Goal: Check status: Check status

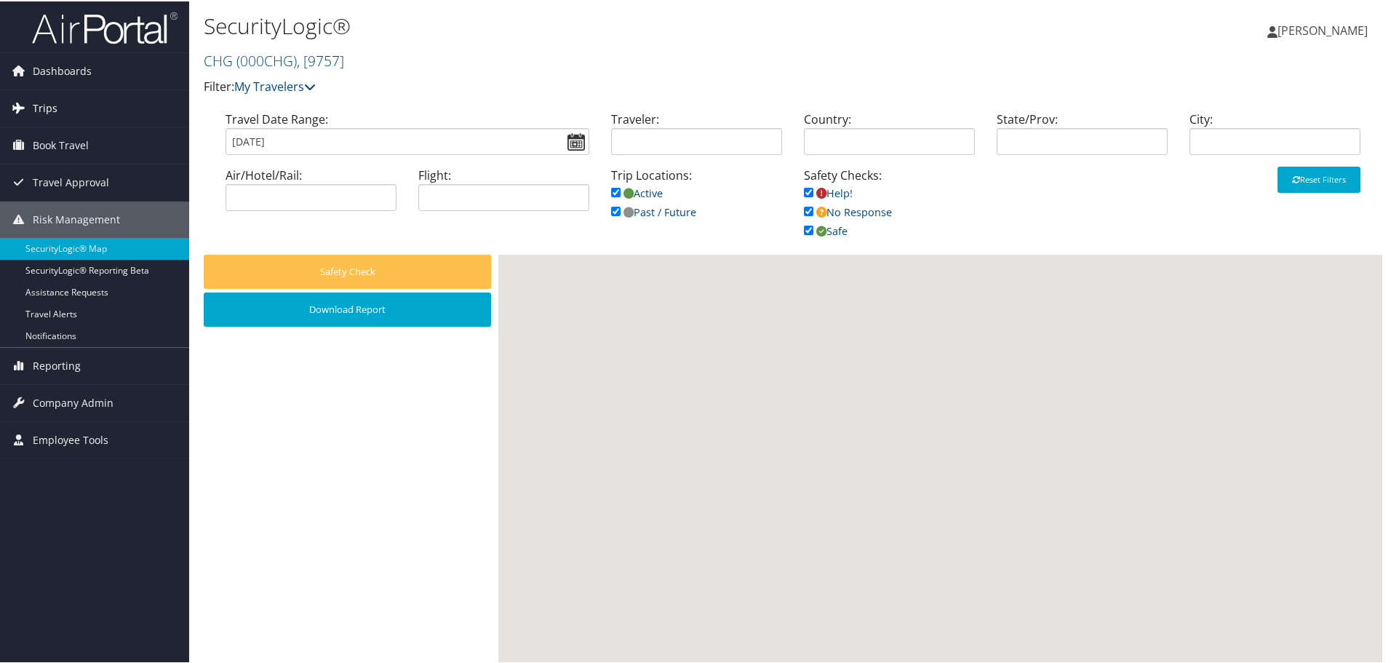
click at [46, 111] on span "Trips" at bounding box center [45, 107] width 25 height 36
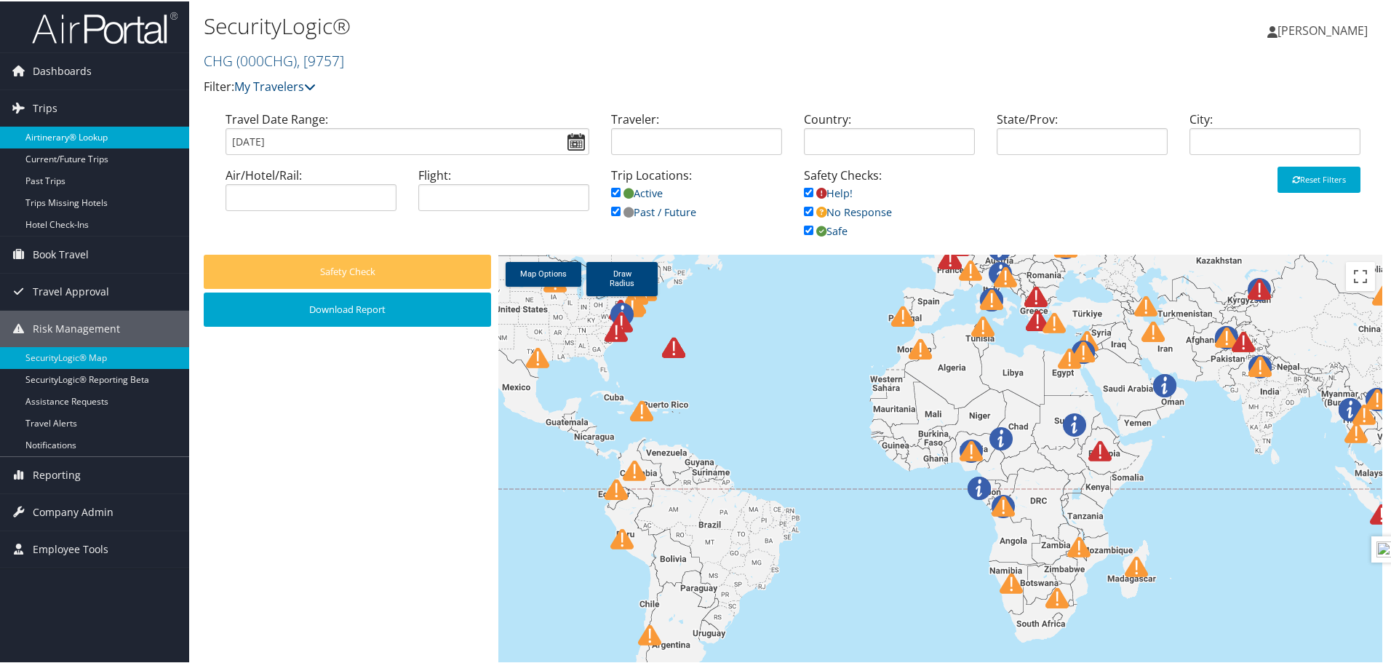
click at [66, 144] on link "Airtinerary® Lookup" at bounding box center [94, 136] width 189 height 22
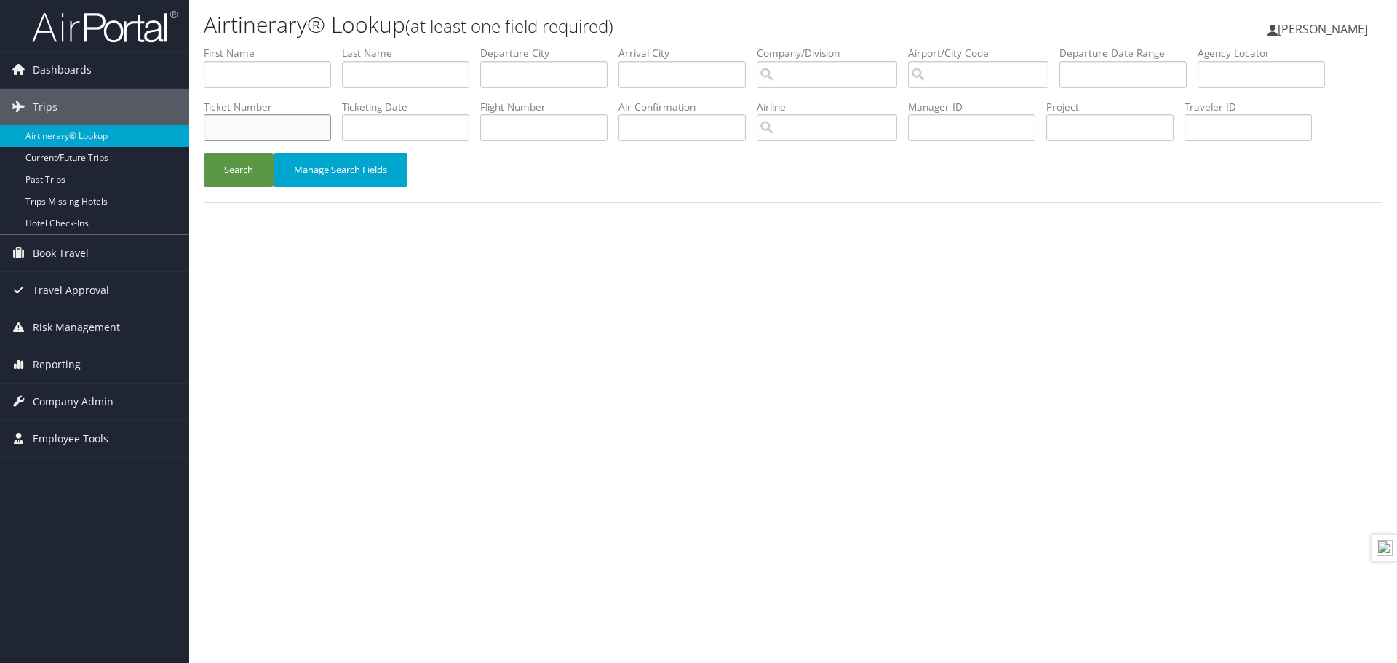
click at [298, 132] on input "text" at bounding box center [267, 127] width 127 height 27
paste input "5268999614537"
type input "5268999614537"
click at [247, 163] on button "Search" at bounding box center [239, 170] width 70 height 34
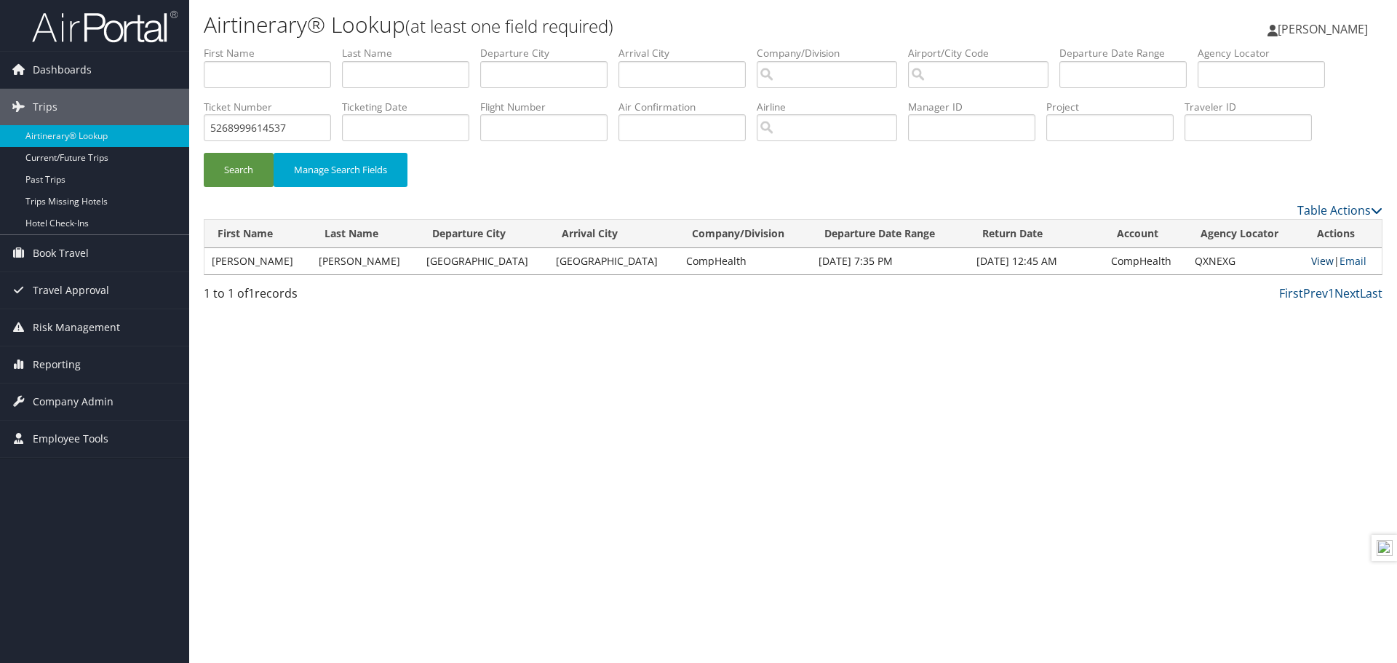
click at [1311, 263] on link "View" at bounding box center [1322, 261] width 23 height 14
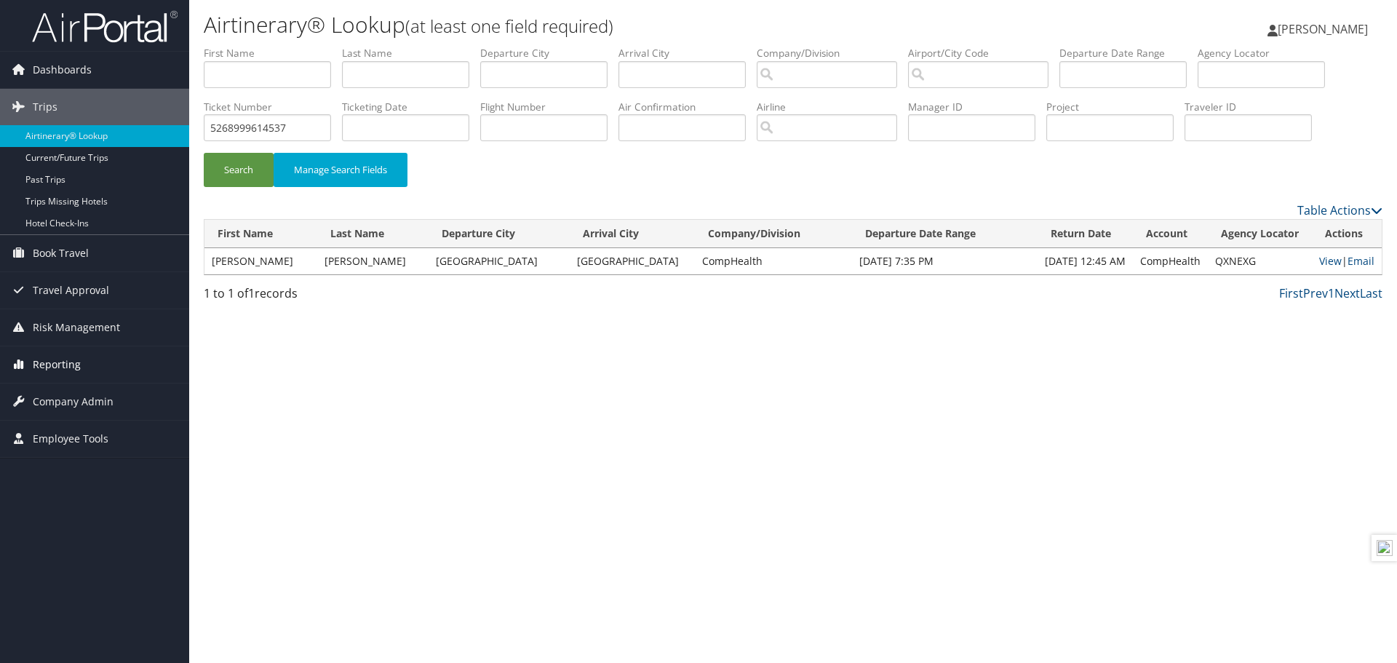
click at [49, 370] on span "Reporting" at bounding box center [57, 364] width 48 height 36
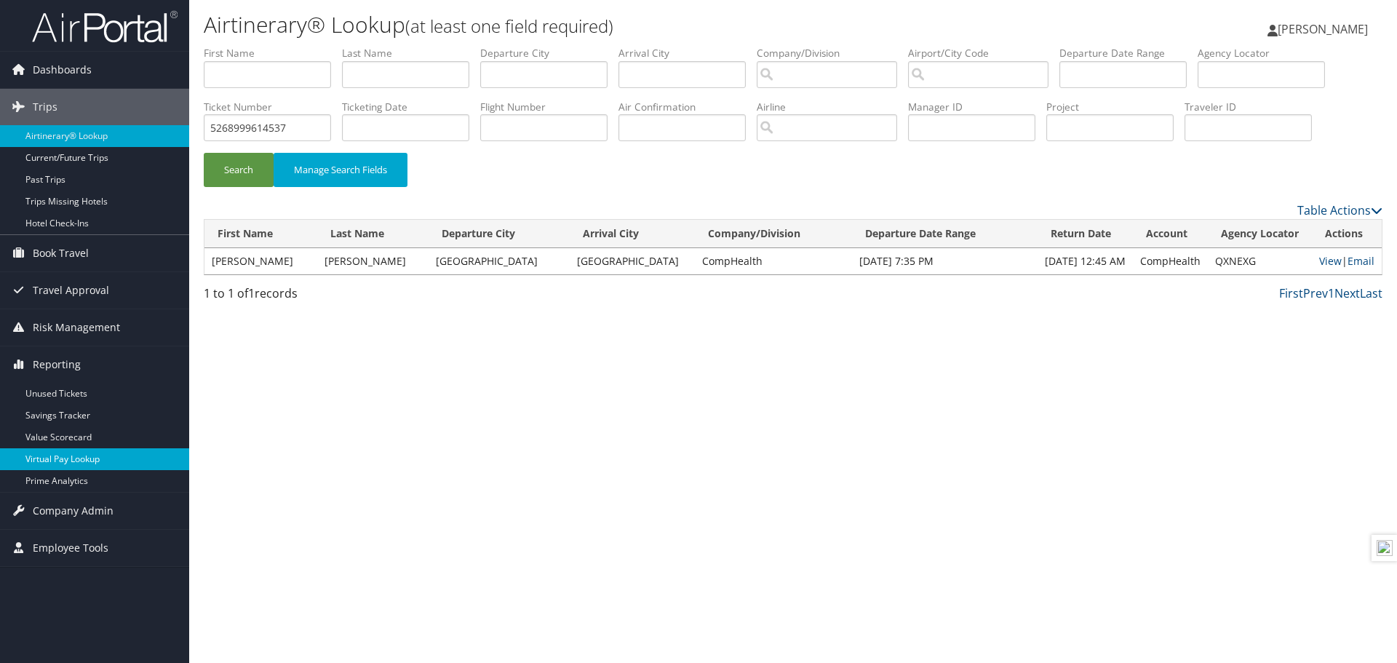
click at [64, 465] on link "Virtual Pay Lookup" at bounding box center [94, 459] width 189 height 22
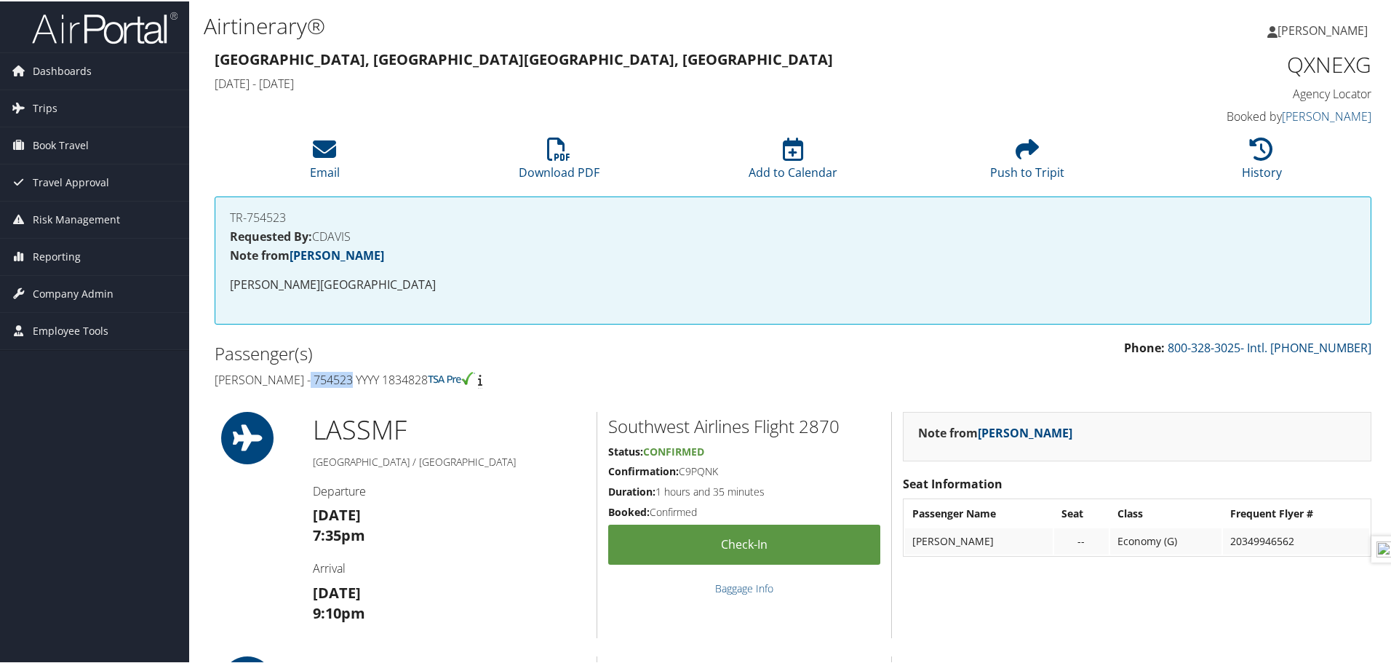
drag, startPoint x: 354, startPoint y: 382, endPoint x: 314, endPoint y: 381, distance: 40.0
click at [314, 381] on h4 "Norman Bebla - 754523 YYYY 1834828" at bounding box center [499, 378] width 568 height 16
copy h4 "754523"
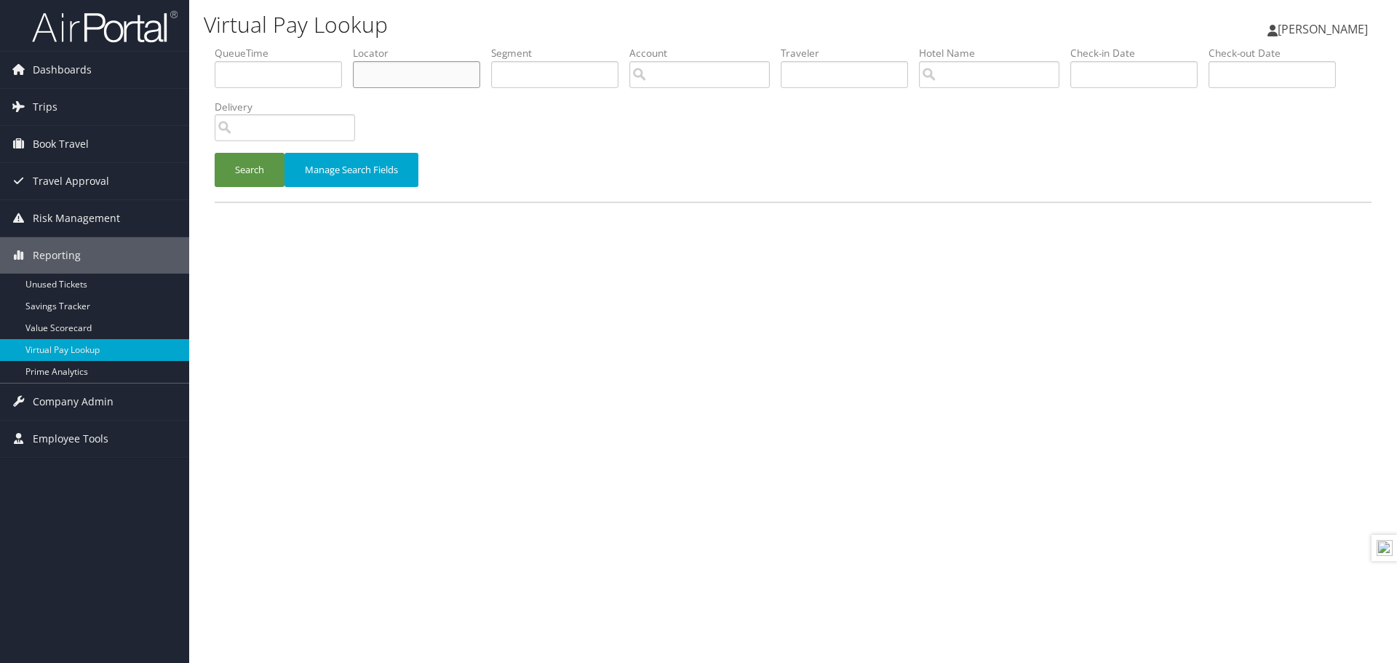
click at [395, 84] on input "text" at bounding box center [416, 74] width 127 height 27
type input "hoxeld"
click at [215, 153] on button "Search" at bounding box center [250, 170] width 70 height 34
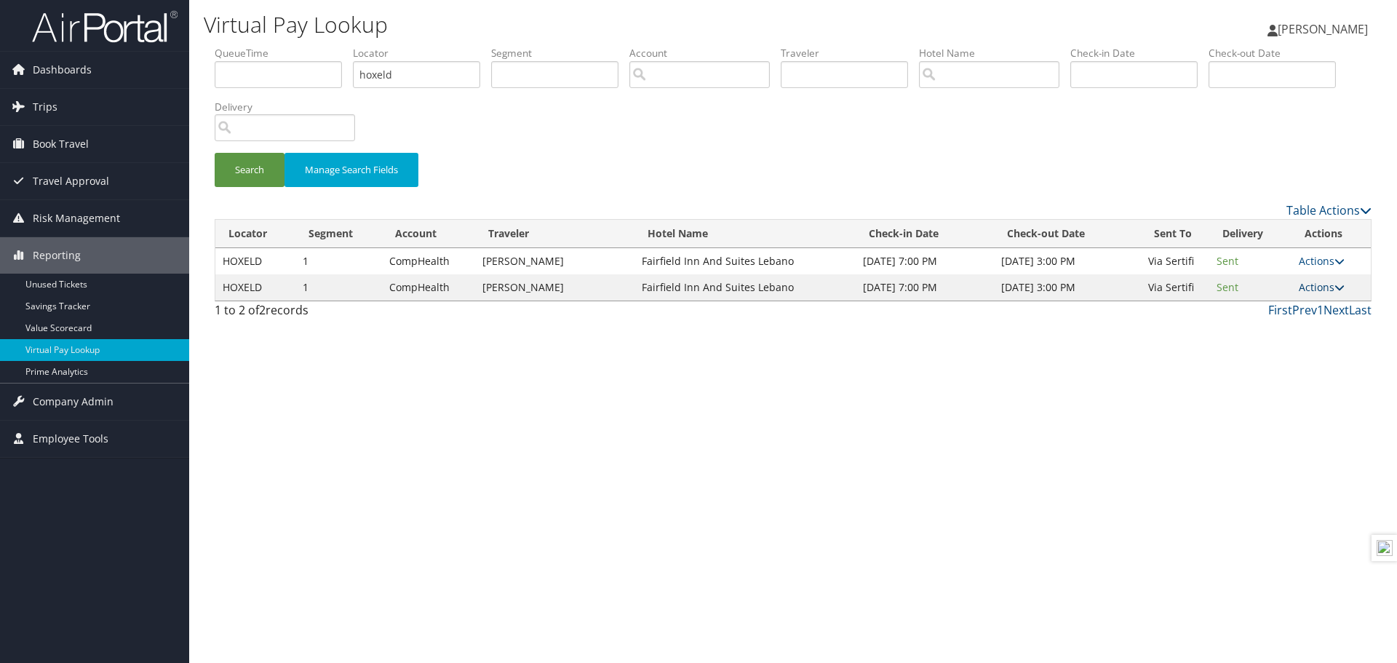
click at [1318, 288] on link "Actions" at bounding box center [1322, 287] width 46 height 14
click at [1275, 338] on link "Logs" at bounding box center [1296, 333] width 92 height 25
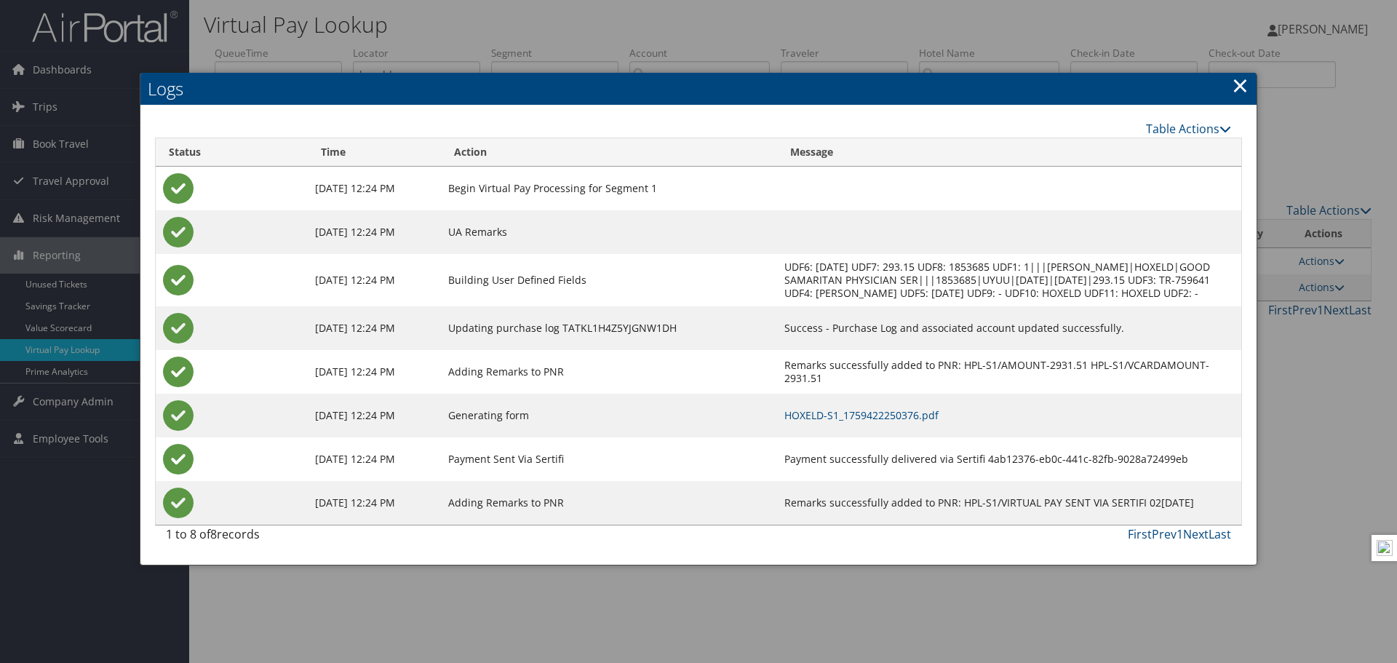
click at [900, 418] on td "HOXELD-S1_1759422250376.pdf" at bounding box center [1009, 416] width 464 height 44
click at [897, 422] on link "HOXELD-S1_1759422250376.pdf" at bounding box center [861, 415] width 154 height 14
